Goal: Find specific page/section: Find specific page/section

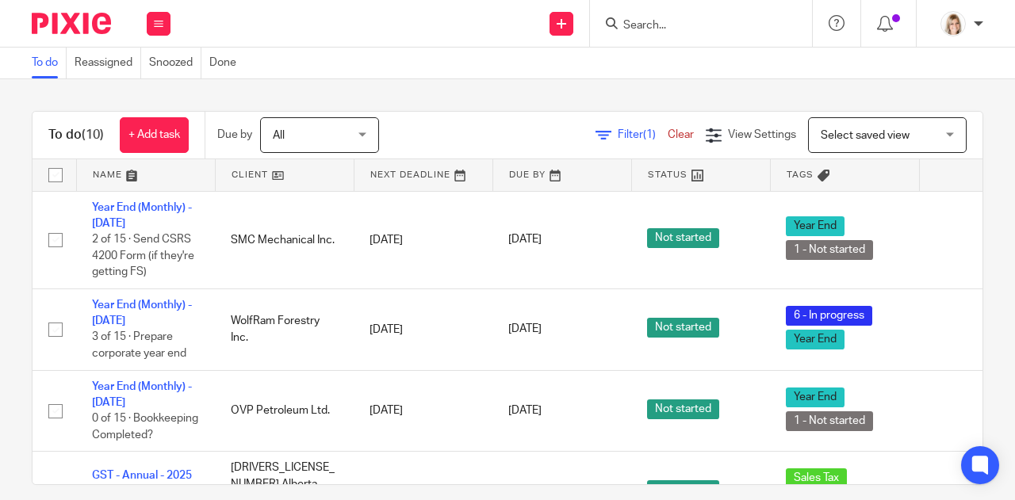
scroll to position [16, 0]
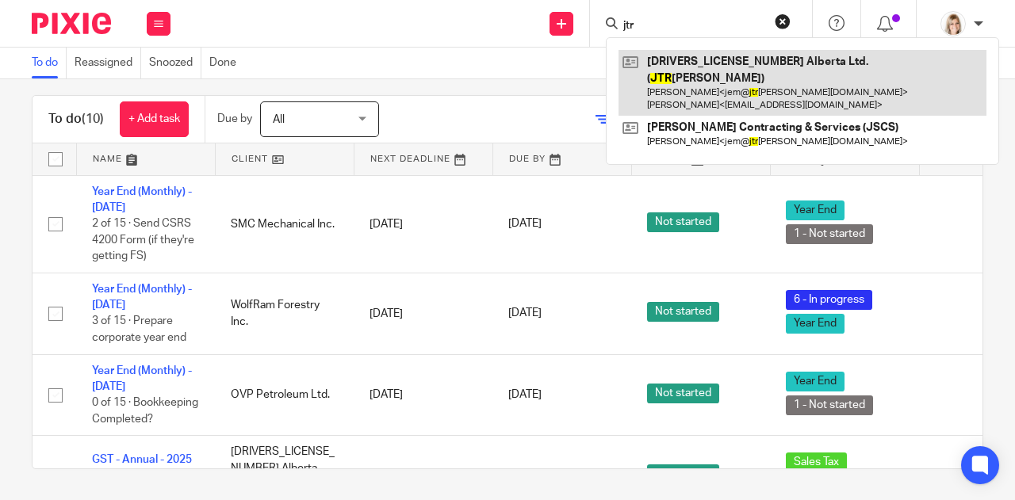
type input "jtr"
click at [768, 69] on link at bounding box center [803, 83] width 368 height 66
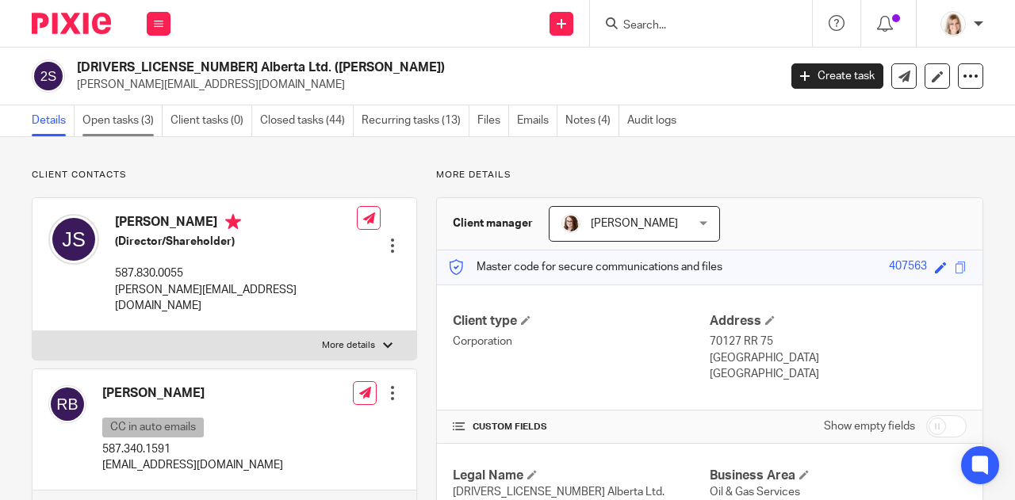
click at [130, 121] on link "Open tasks (3)" at bounding box center [122, 120] width 80 height 31
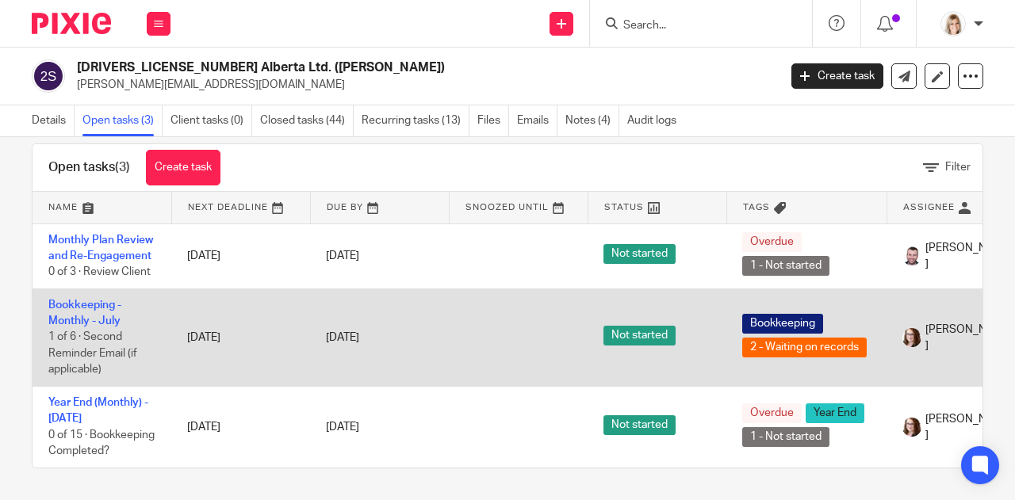
scroll to position [52, 0]
